Goal: Task Accomplishment & Management: Complete application form

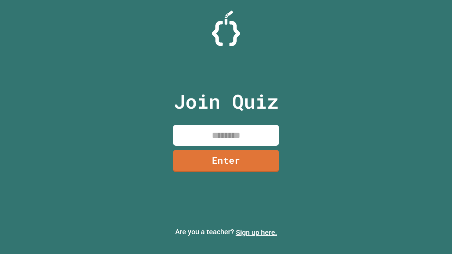
click at [257, 233] on link "Sign up here." at bounding box center [256, 233] width 41 height 8
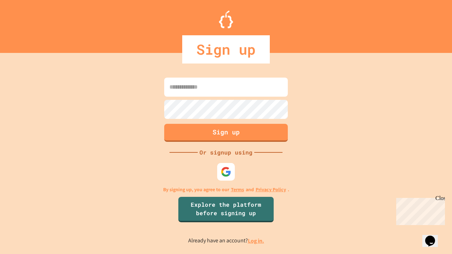
click at [257, 241] on link "Log in." at bounding box center [256, 241] width 16 height 7
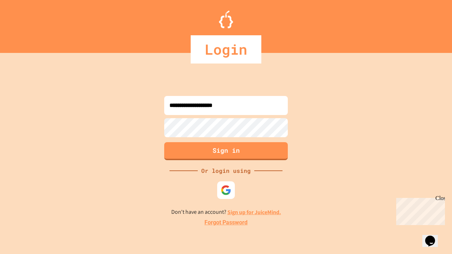
type input "**********"
